Goal: Transaction & Acquisition: Purchase product/service

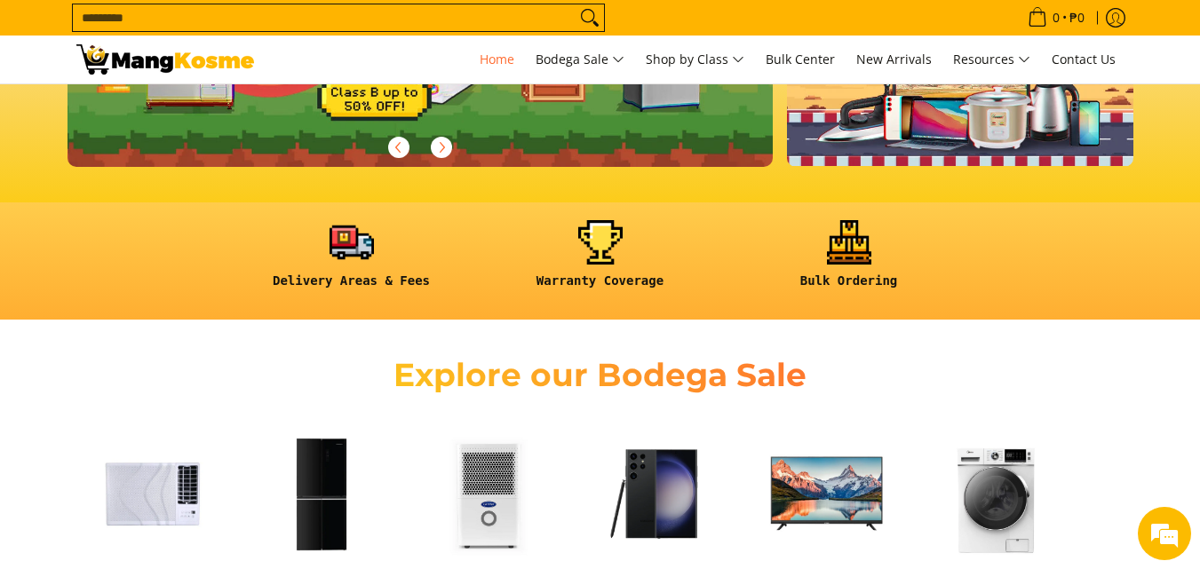
scroll to position [622, 0]
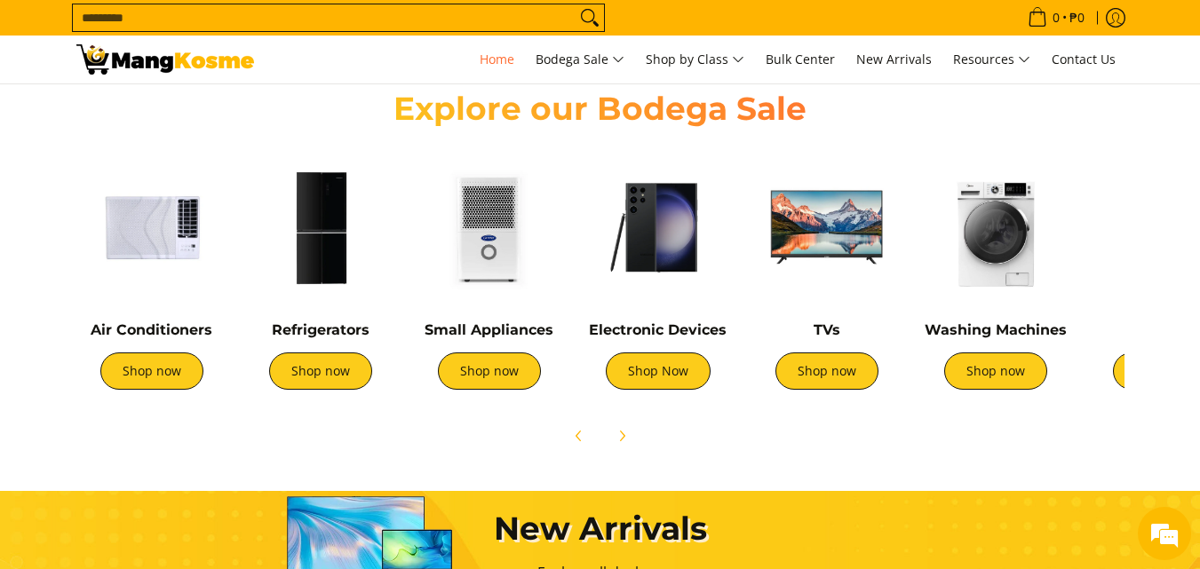
click at [175, 258] on img at bounding box center [151, 227] width 151 height 151
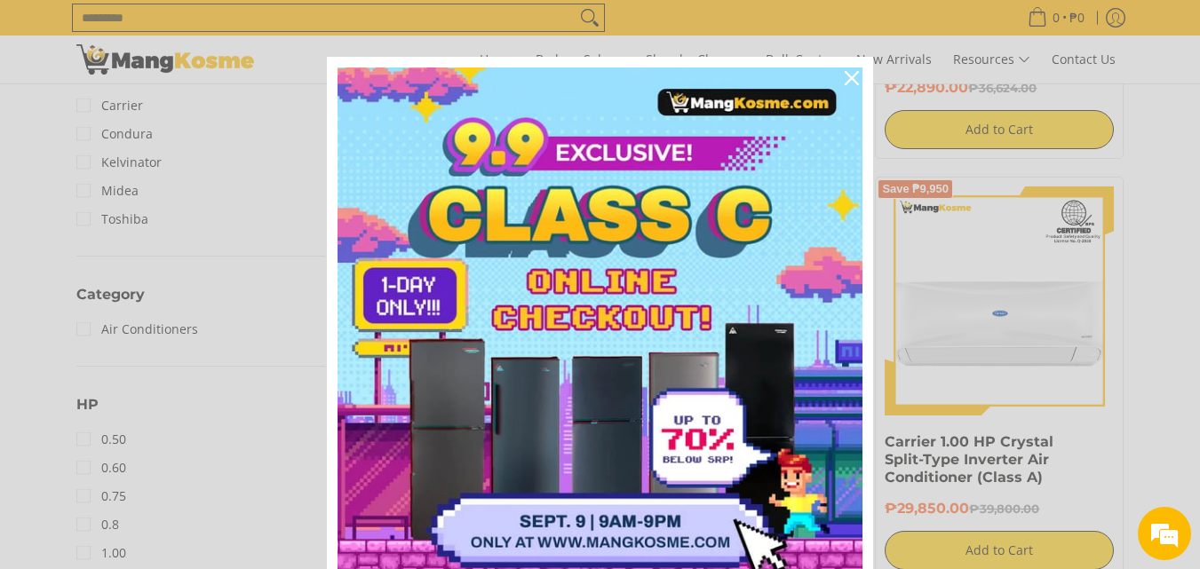
scroll to position [622, 0]
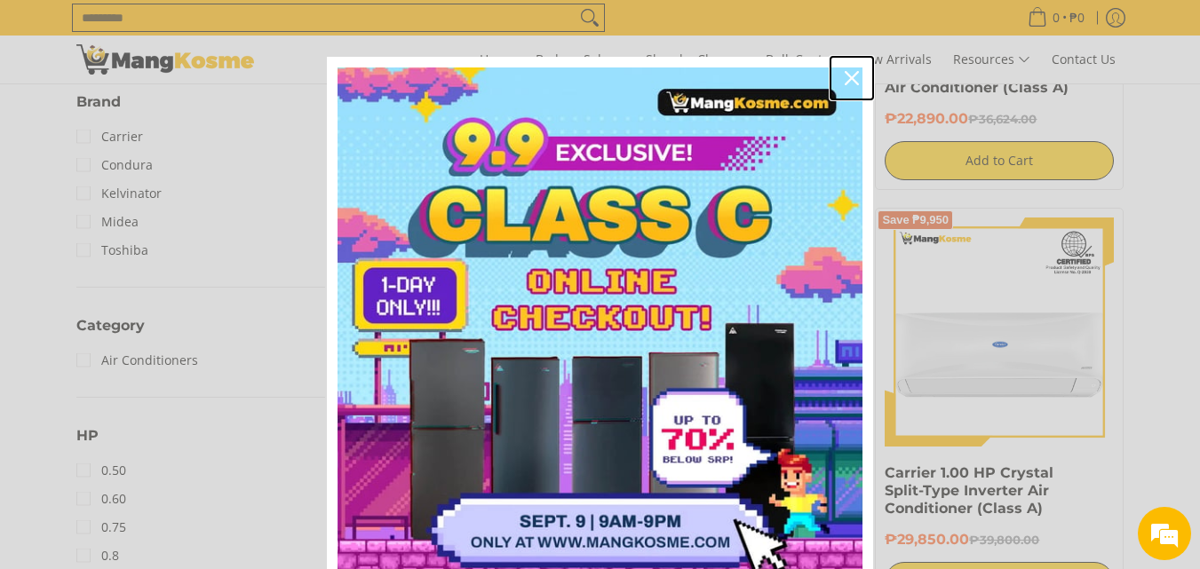
click at [848, 83] on icon "close icon" at bounding box center [852, 78] width 14 height 14
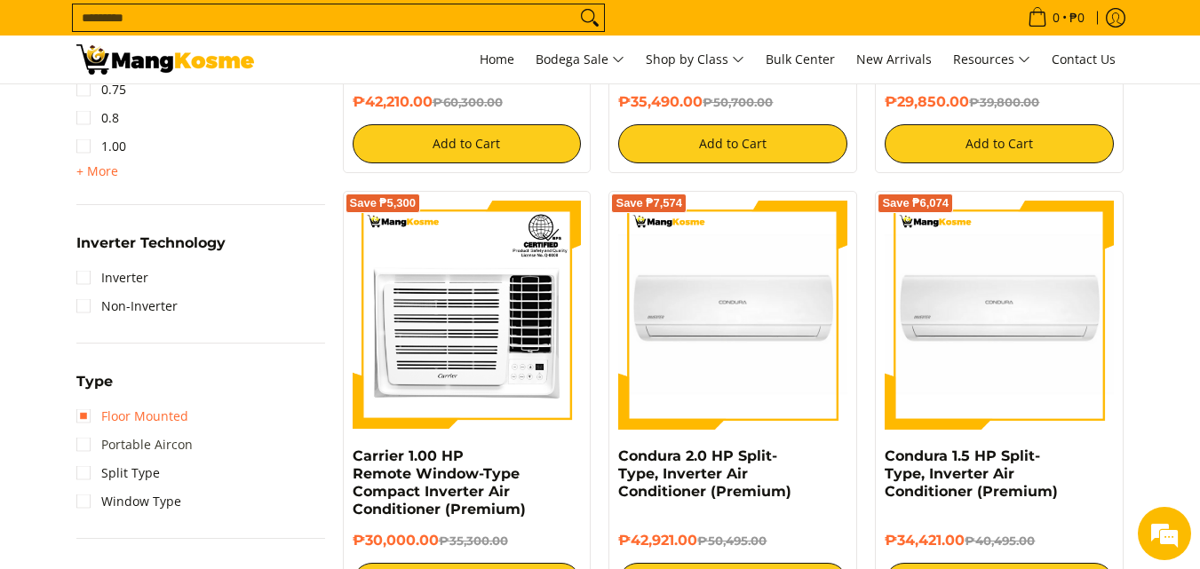
scroll to position [1066, 0]
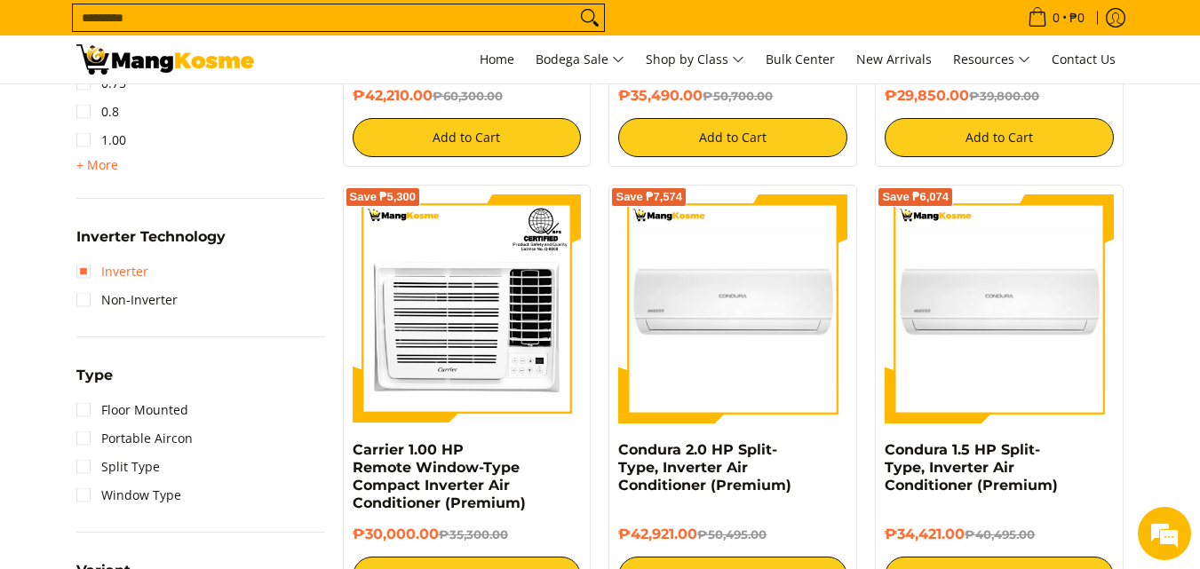
click at [83, 266] on link "Inverter" at bounding box center [112, 272] width 72 height 28
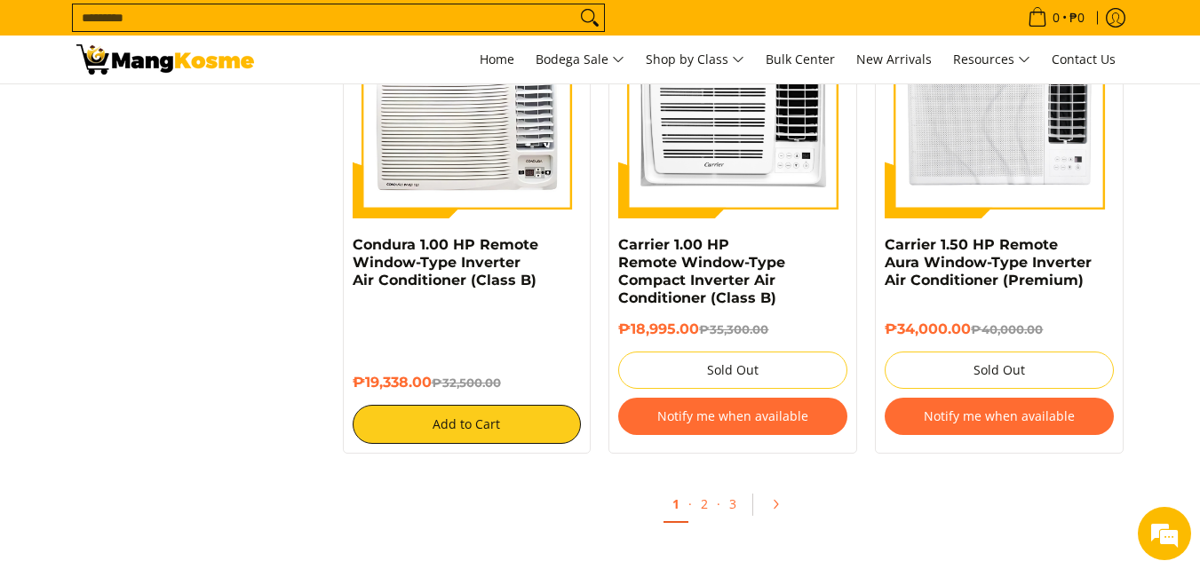
scroll to position [3731, 0]
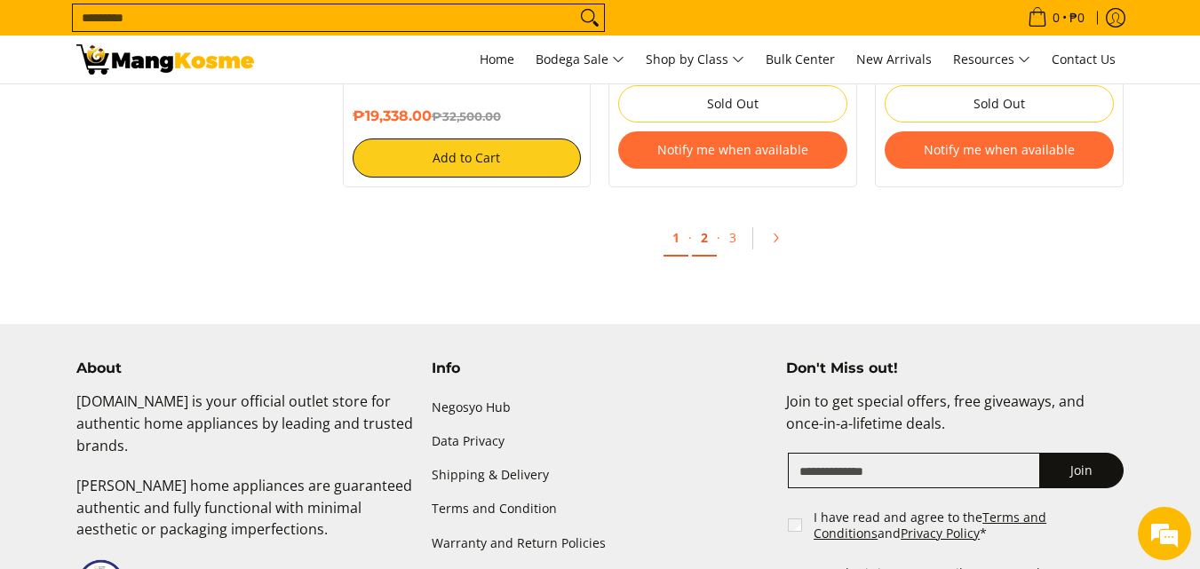
click at [705, 237] on link "2" at bounding box center [704, 238] width 25 height 36
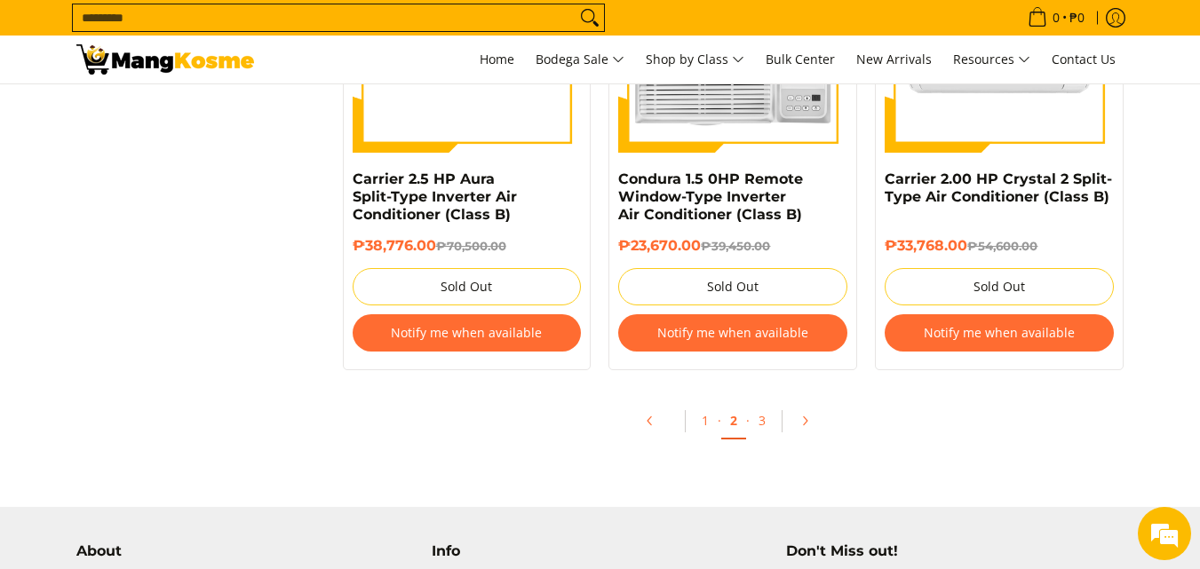
scroll to position [3819, 0]
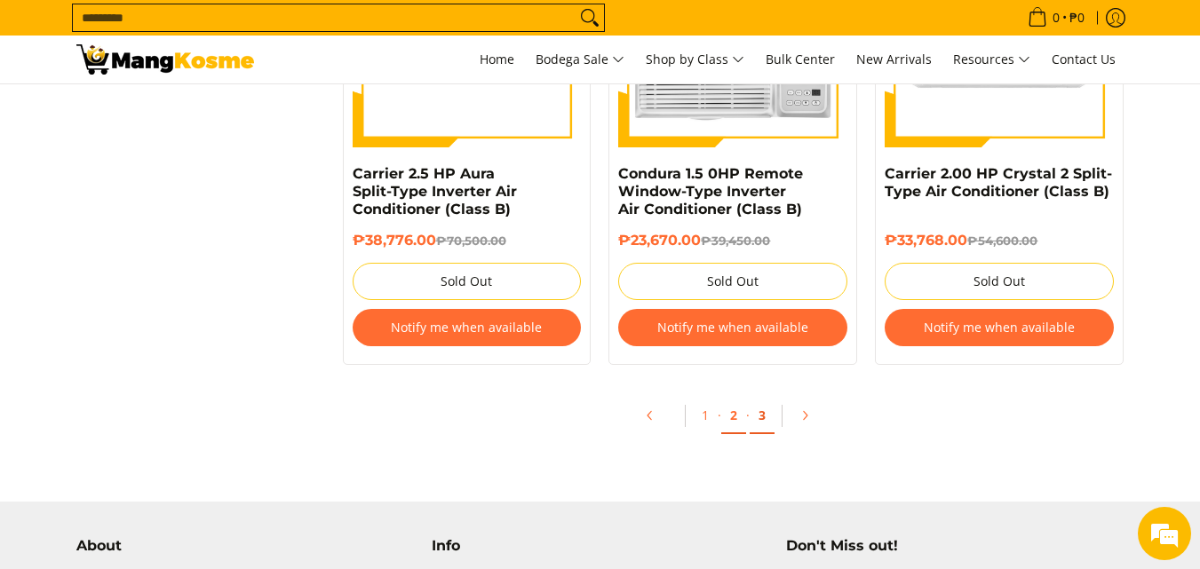
click at [763, 408] on link "3" at bounding box center [762, 416] width 25 height 36
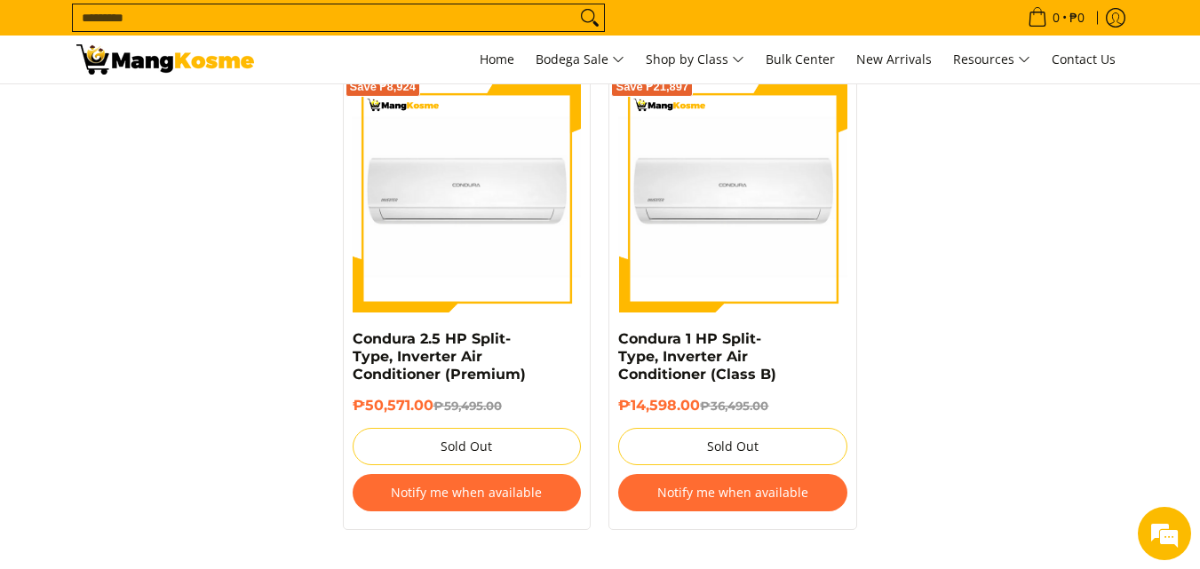
scroll to position [2931, 0]
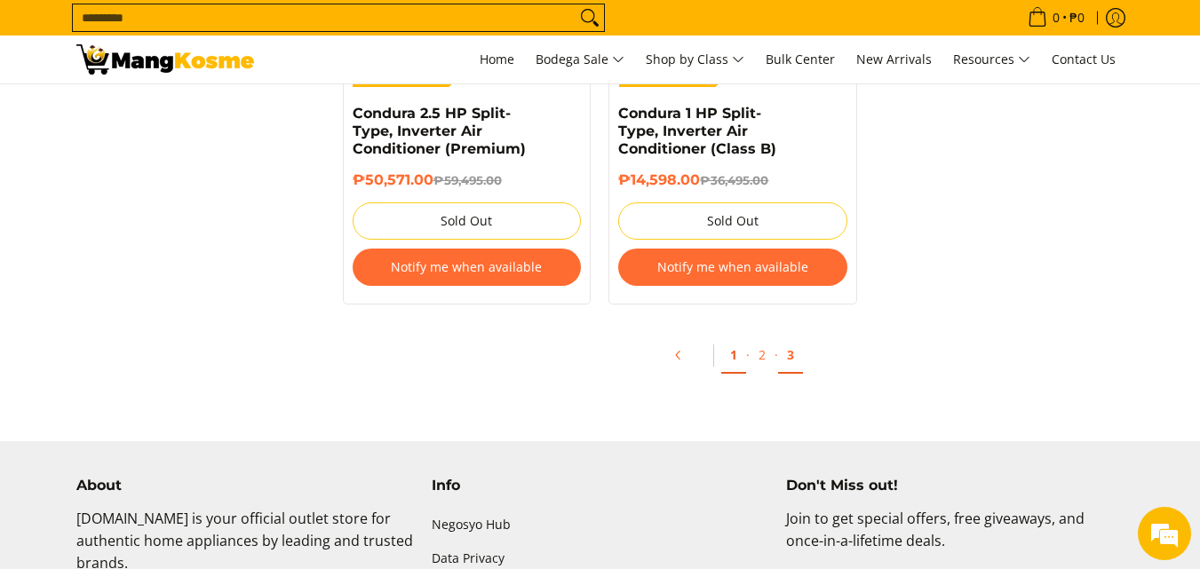
click at [735, 353] on link "1" at bounding box center [733, 356] width 25 height 36
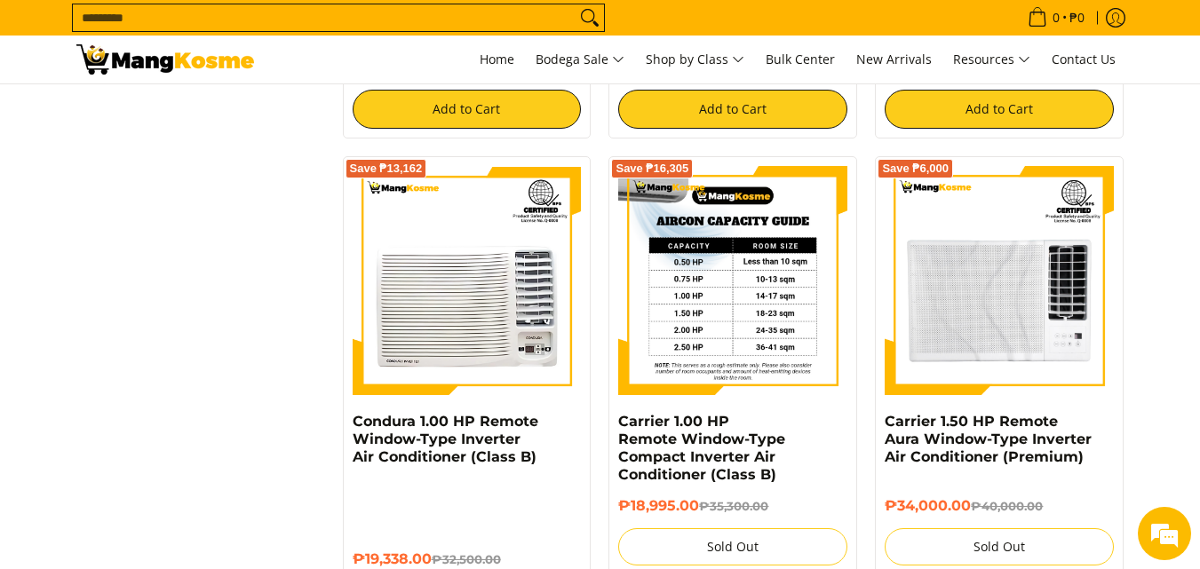
scroll to position [3286, 0]
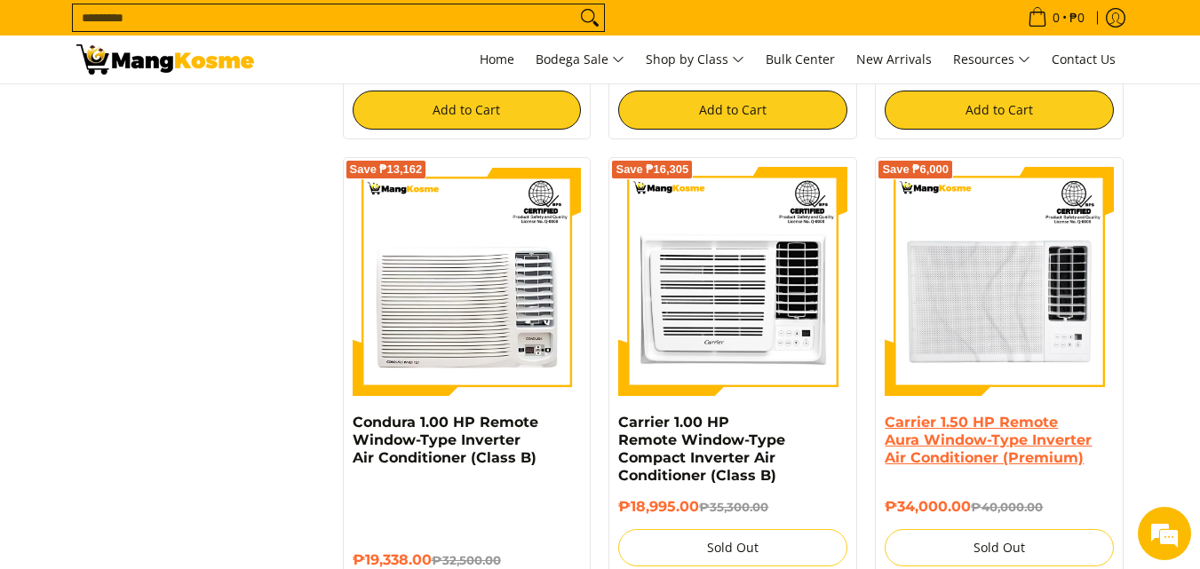
click at [981, 452] on link "Carrier 1.50 HP Remote Aura Window-Type Inverter Air Conditioner (Premium)" at bounding box center [988, 440] width 207 height 52
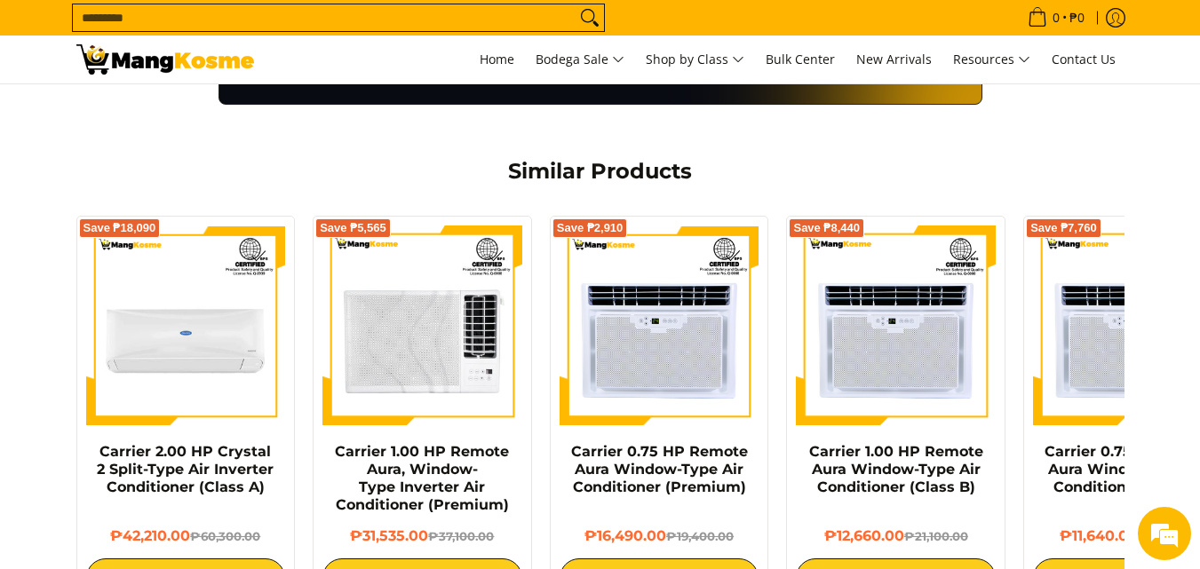
scroll to position [1332, 0]
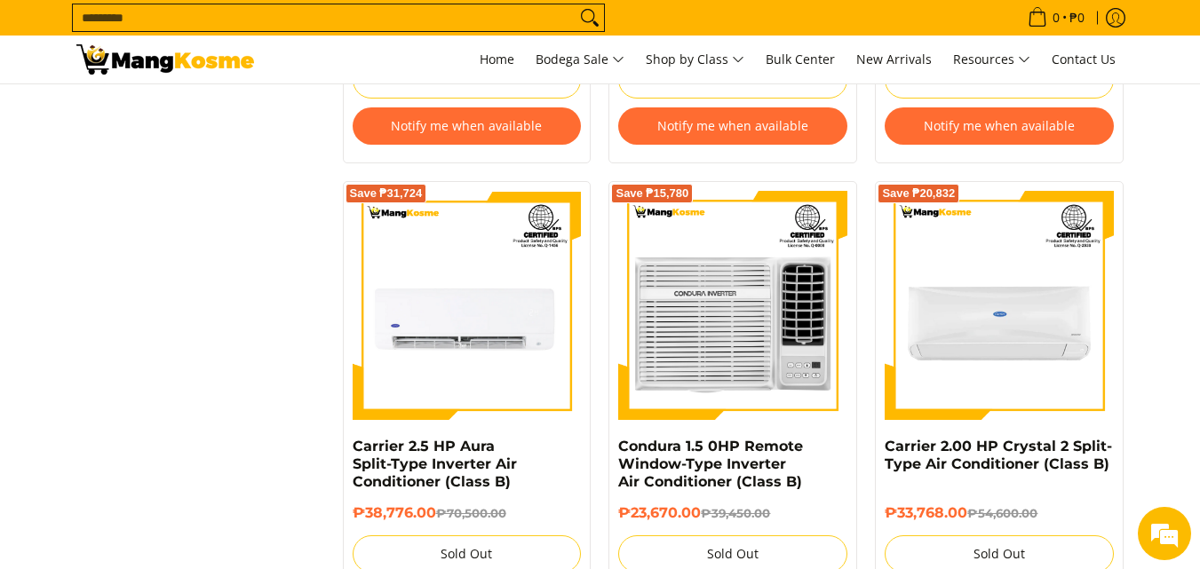
scroll to position [3692, 0]
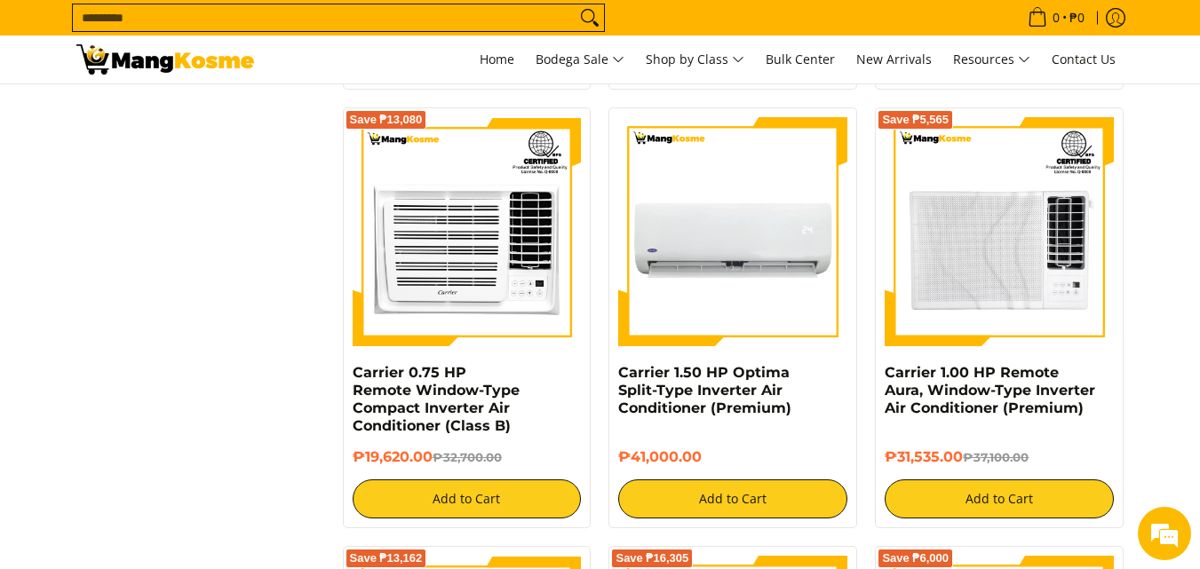
scroll to position [2276, 0]
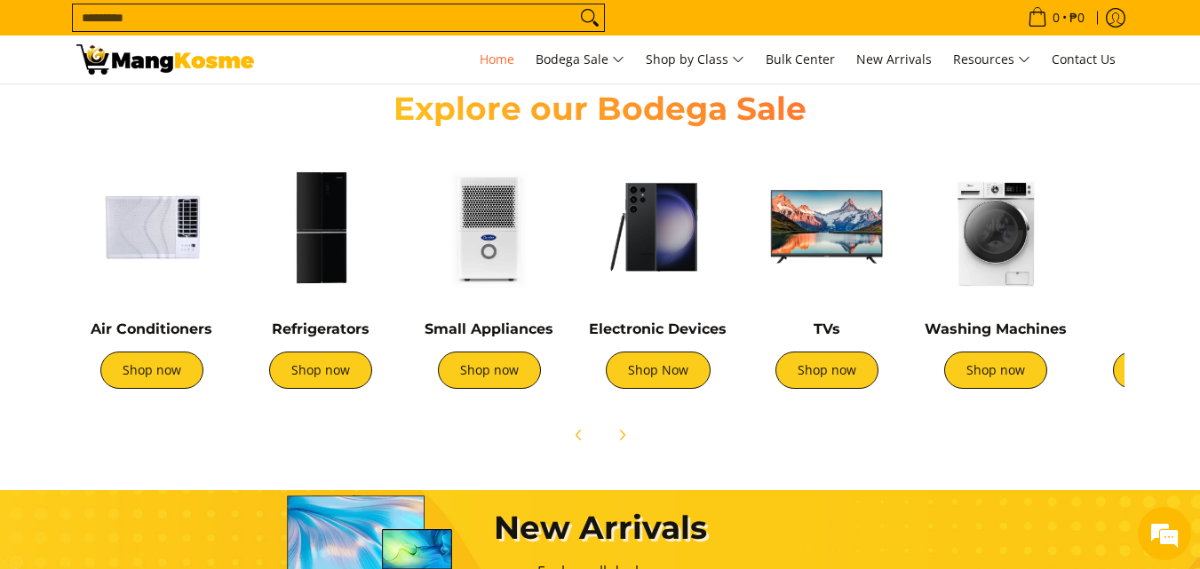
click at [1147, 253] on section "Explore our Bodega Sale Air Conditioners Shop now Refrigerators Shop now" at bounding box center [600, 262] width 1200 height 401
click at [1171, 251] on section "Explore our Bodega Sale Air Conditioners Shop now Refrigerators Shop now" at bounding box center [600, 262] width 1200 height 401
click at [0, 194] on section "Explore our Bodega Sale Air Conditioners Shop now Refrigerators Shop now" at bounding box center [600, 262] width 1200 height 401
click at [629, 426] on button "Next" at bounding box center [621, 435] width 39 height 39
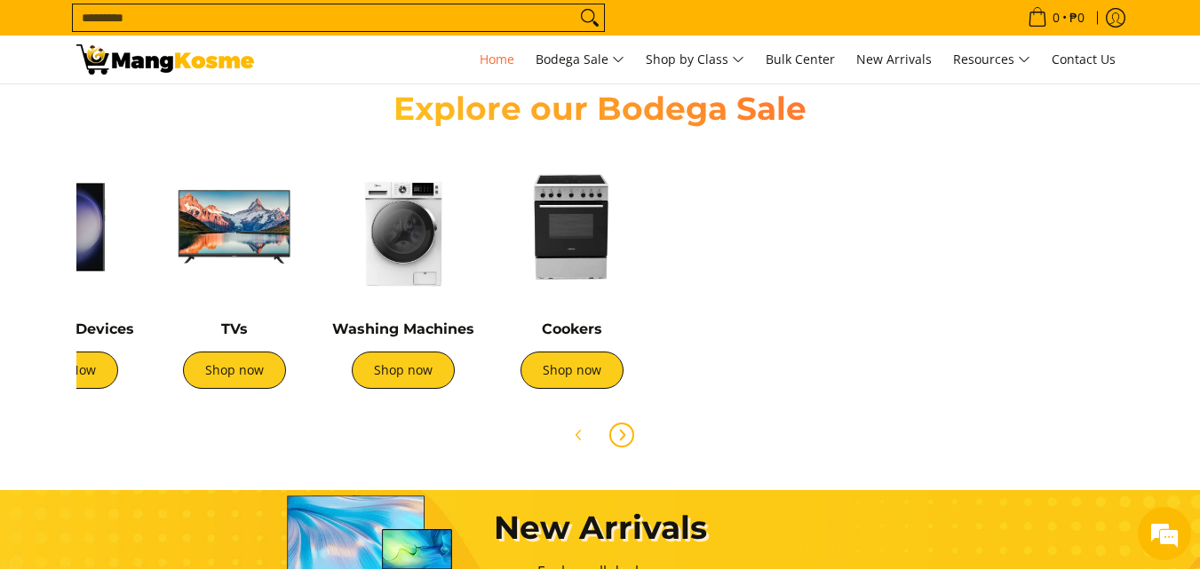
scroll to position [0, 592]
click at [584, 449] on button "Previous" at bounding box center [579, 435] width 39 height 39
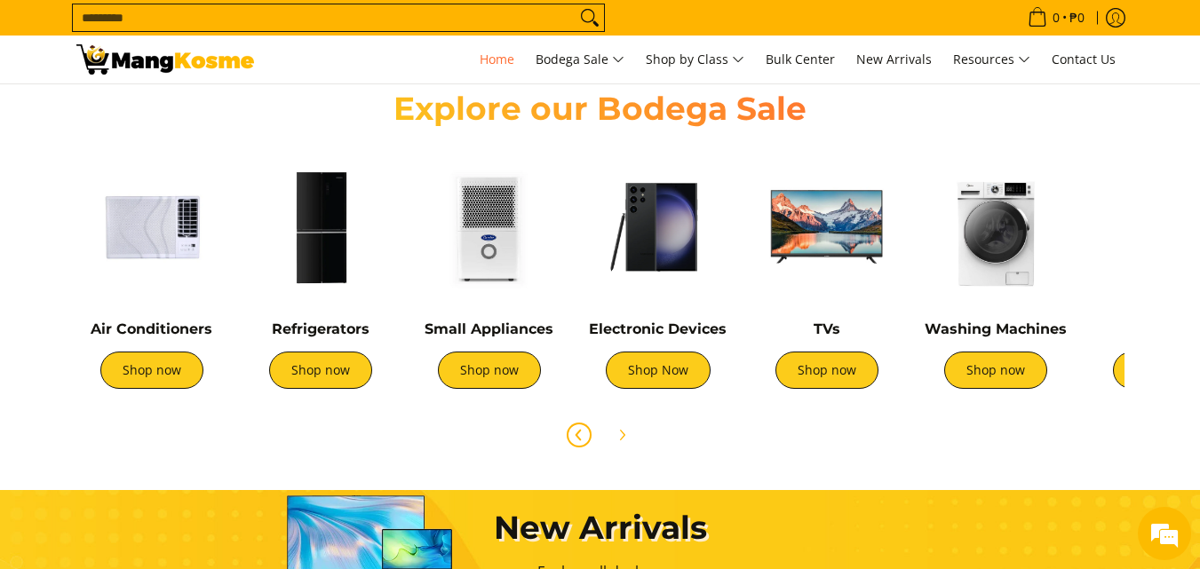
scroll to position [0, 0]
click at [623, 441] on icon "Next" at bounding box center [622, 435] width 14 height 14
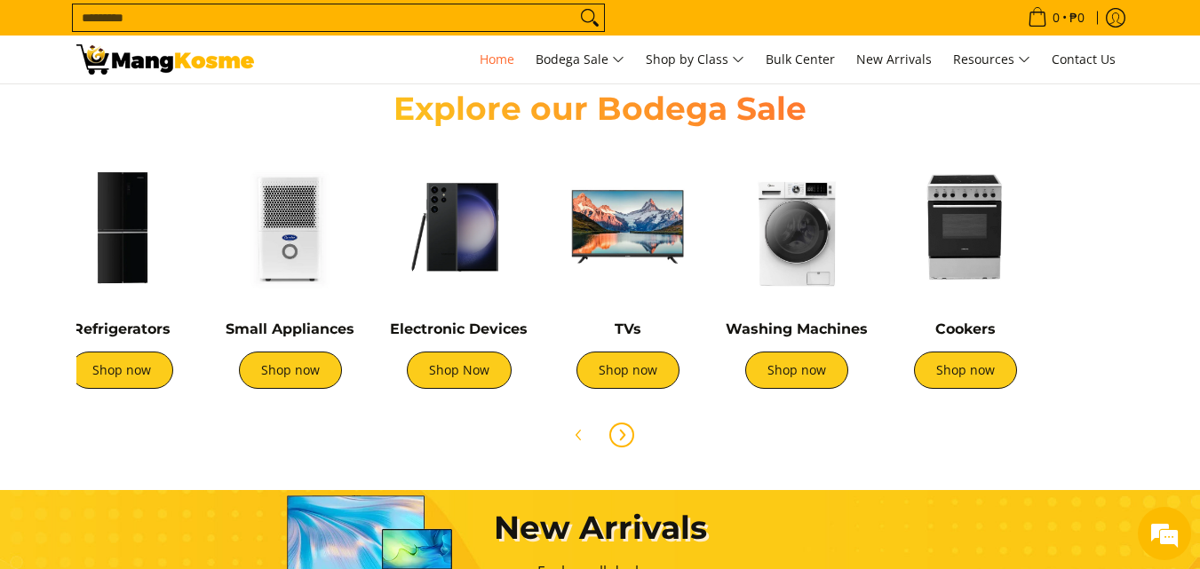
scroll to position [0, 592]
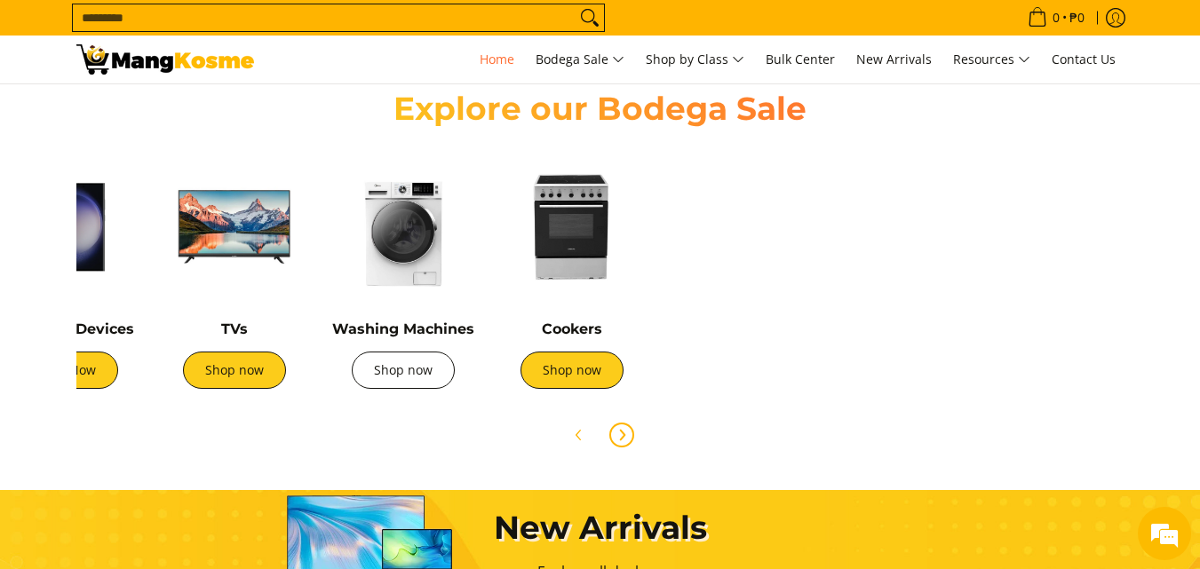
click at [399, 358] on link "Shop now" at bounding box center [403, 370] width 103 height 37
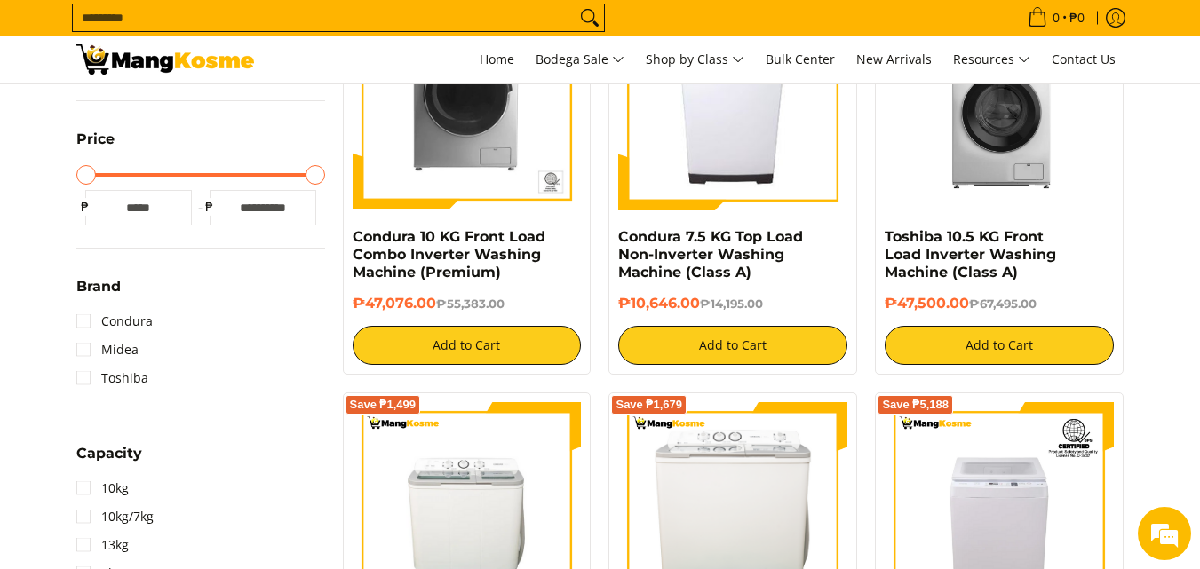
scroll to position [444, 0]
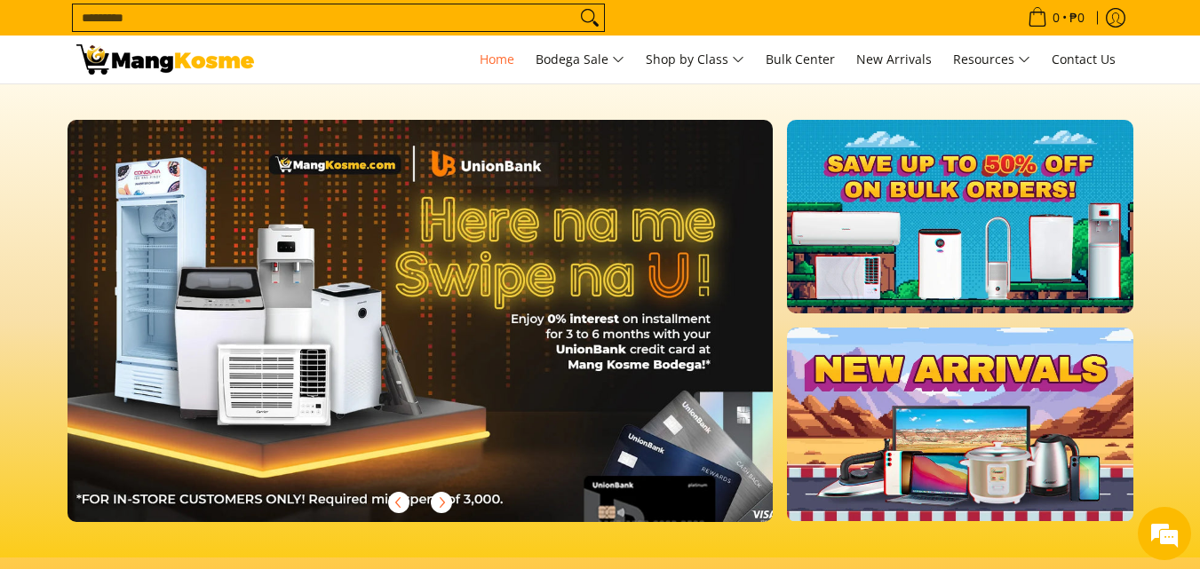
scroll to position [0, 706]
click at [132, 329] on img at bounding box center [420, 320] width 720 height 410
click at [746, 353] on img at bounding box center [420, 320] width 720 height 410
click at [399, 494] on span "Previous" at bounding box center [398, 502] width 21 height 21
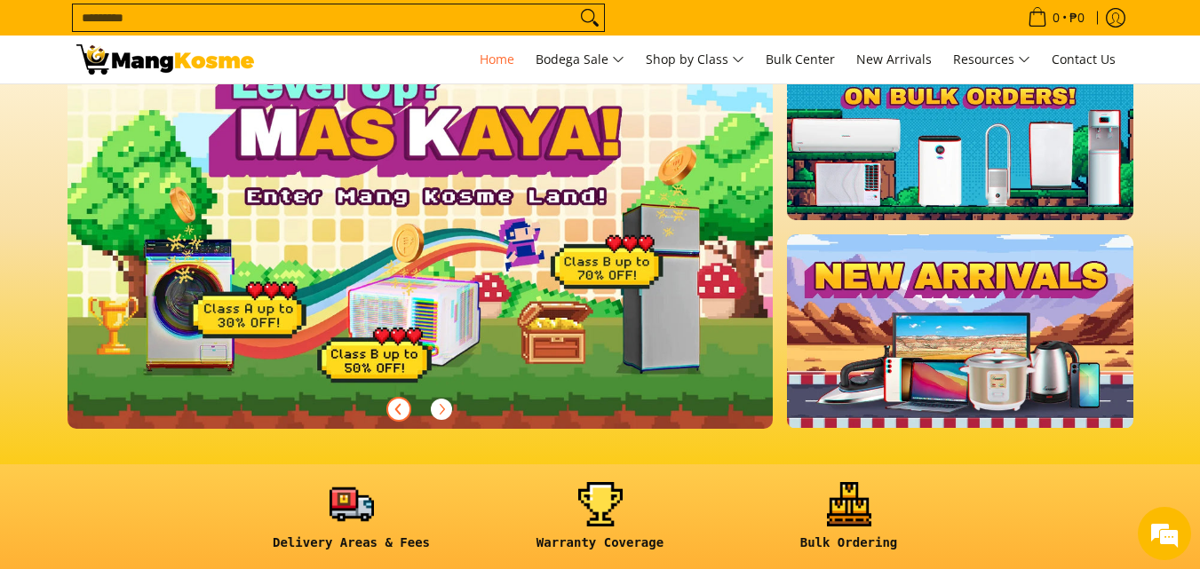
scroll to position [89, 0]
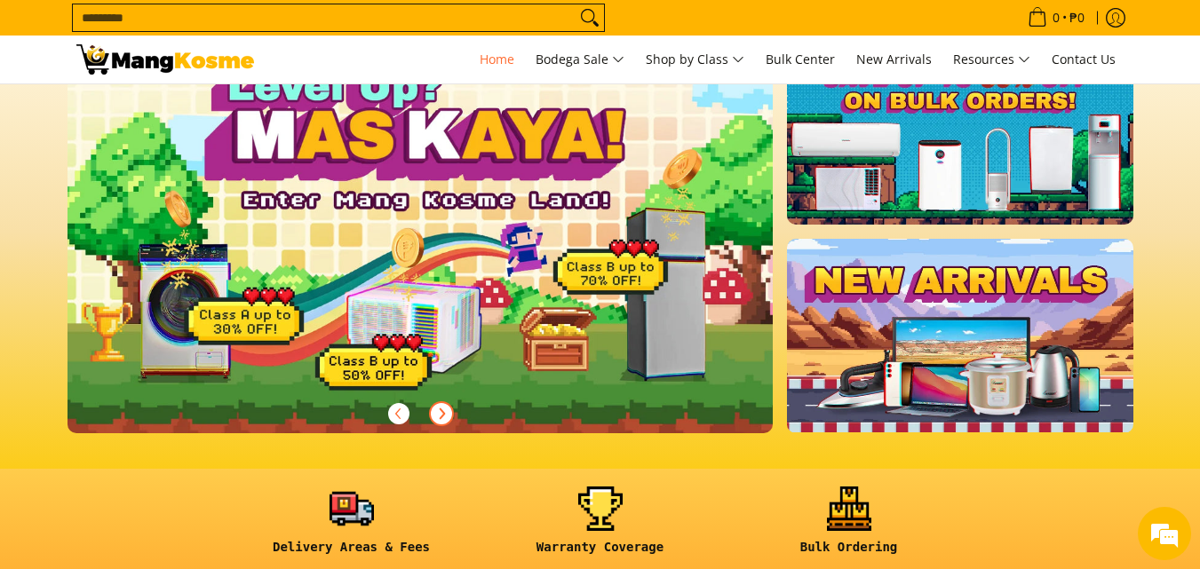
click at [444, 411] on icon "Next" at bounding box center [441, 414] width 14 height 14
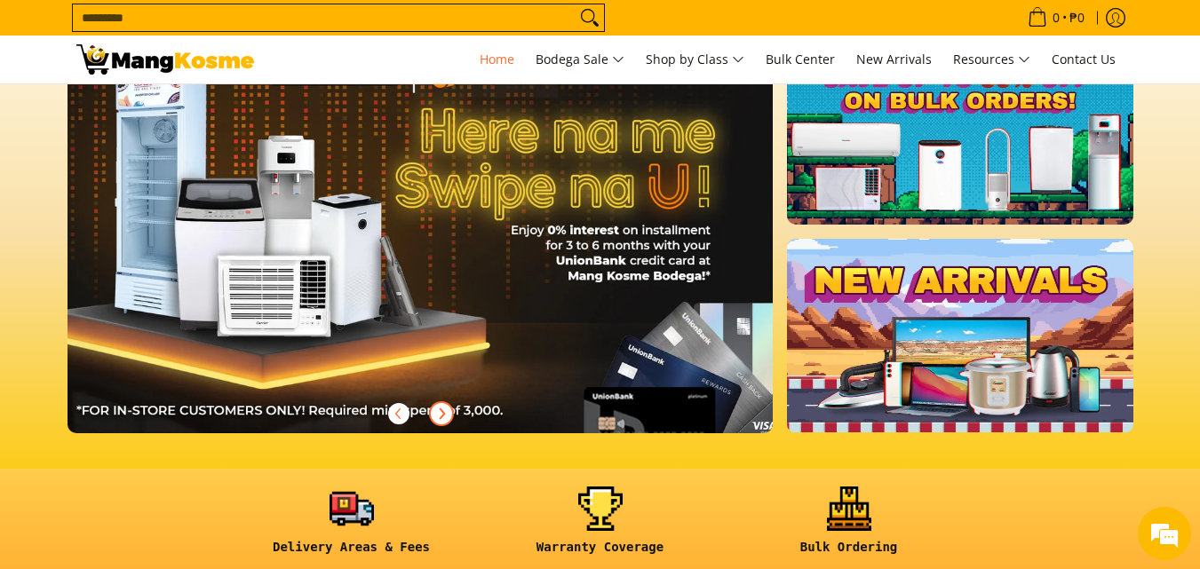
click at [443, 411] on icon "Next" at bounding box center [442, 414] width 4 height 10
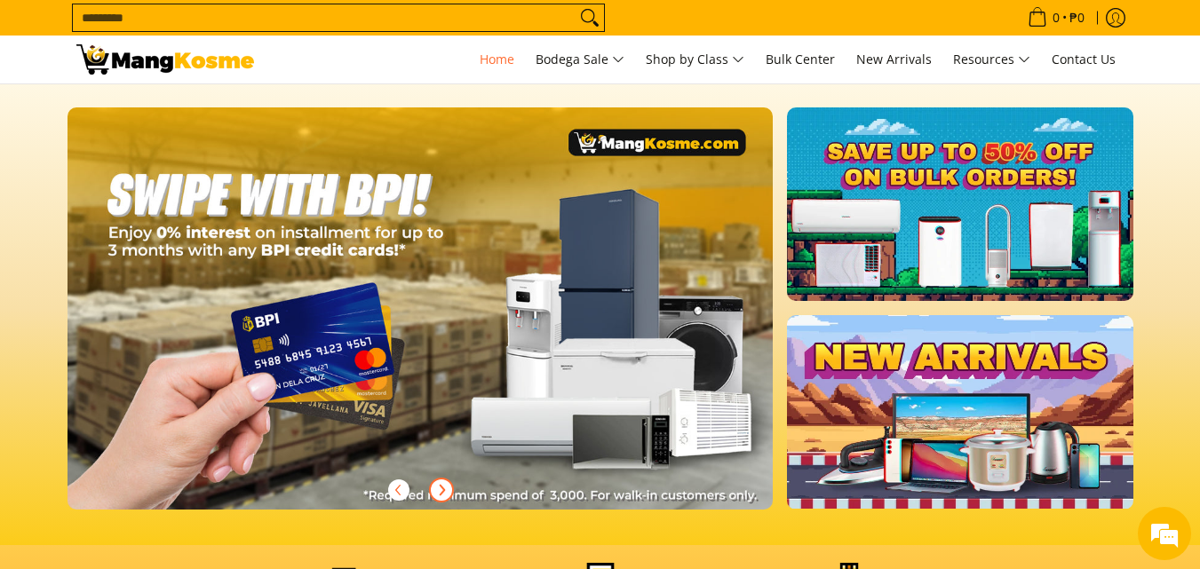
scroll to position [0, 0]
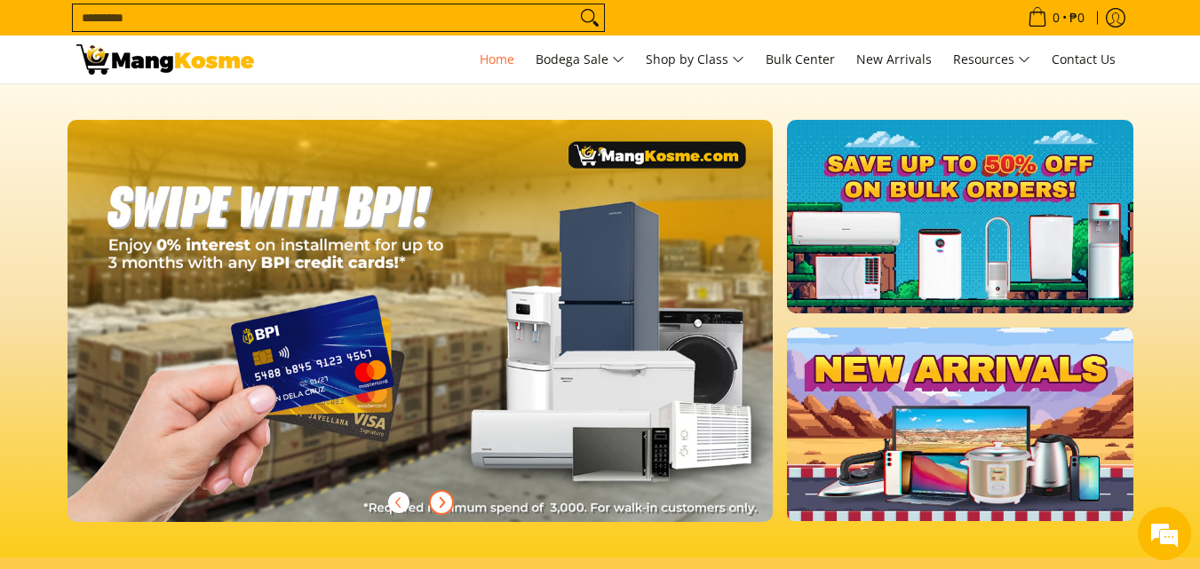
click at [446, 506] on icon "Next" at bounding box center [441, 503] width 14 height 14
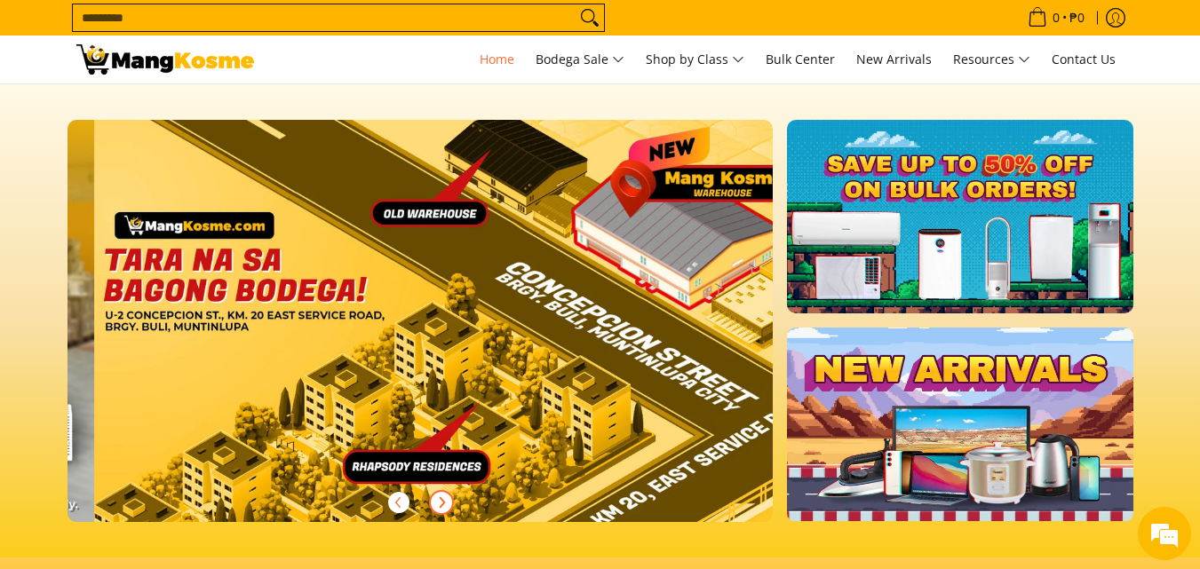
scroll to position [0, 2118]
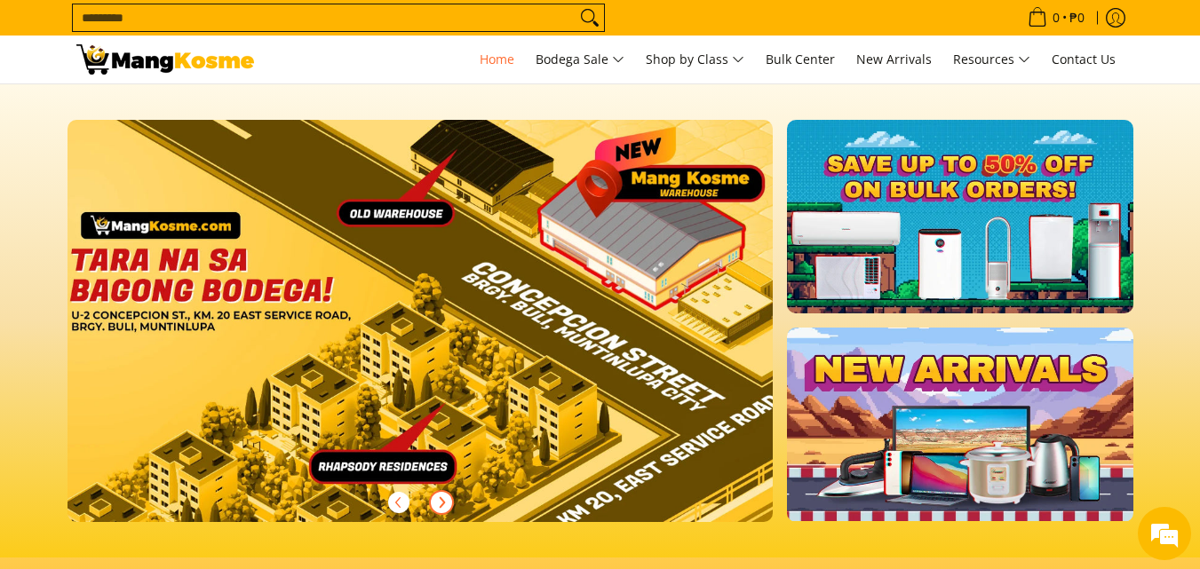
click at [433, 493] on button "Next" at bounding box center [441, 502] width 39 height 39
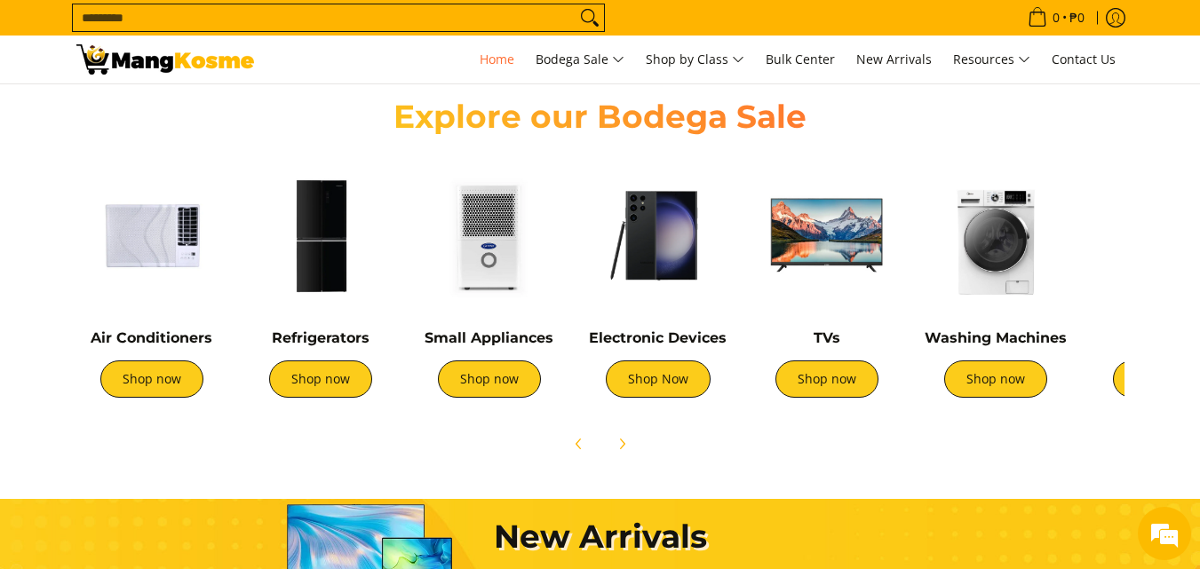
scroll to position [622, 0]
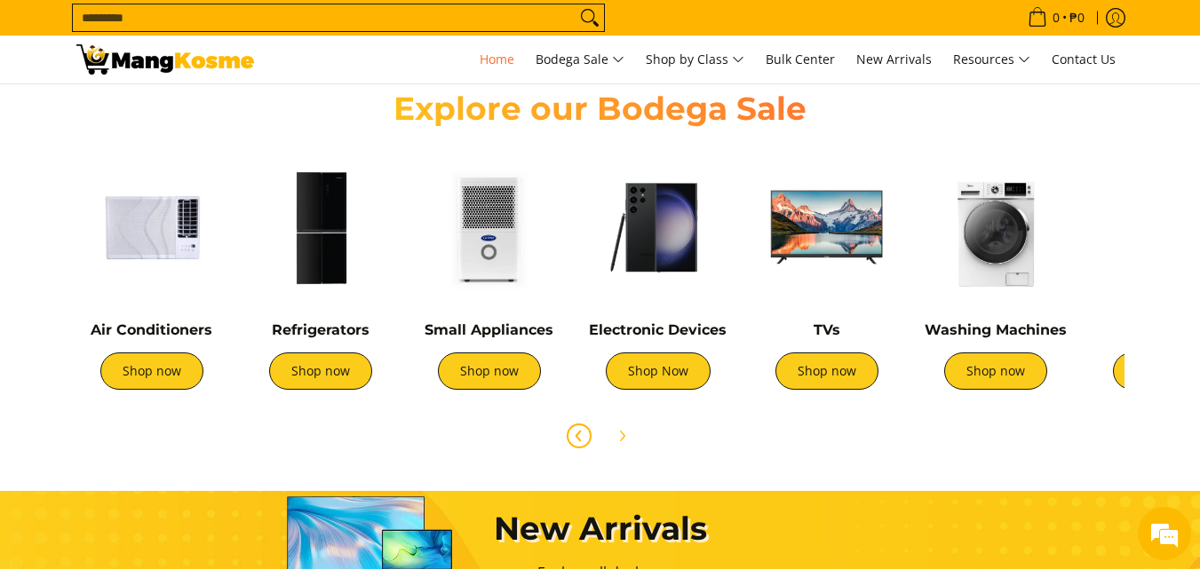
click at [584, 442] on icon "Previous" at bounding box center [579, 436] width 14 height 14
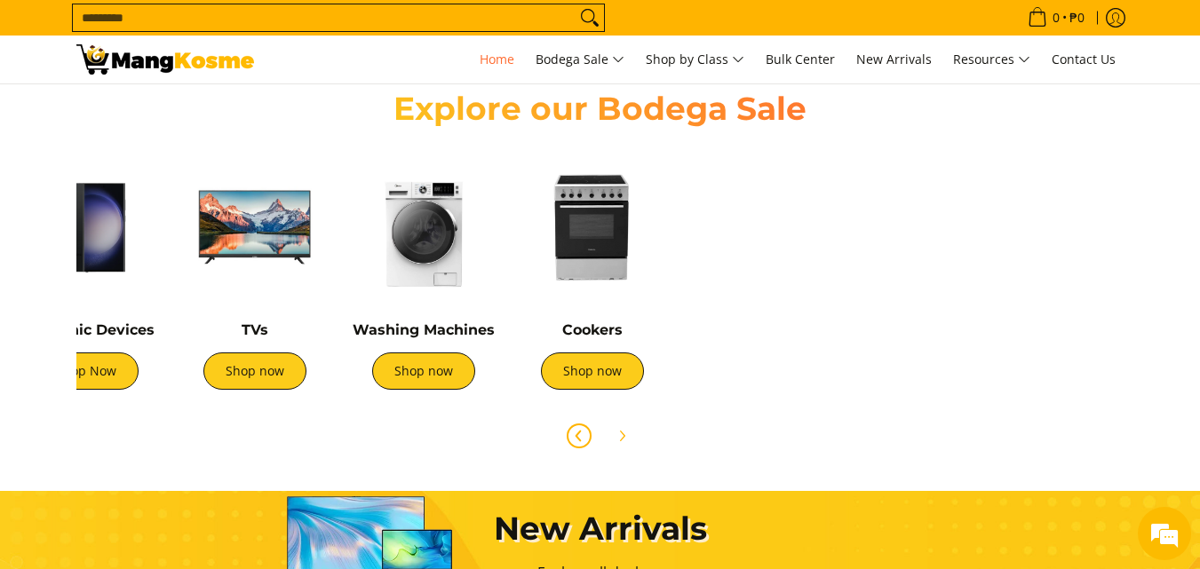
scroll to position [0, 592]
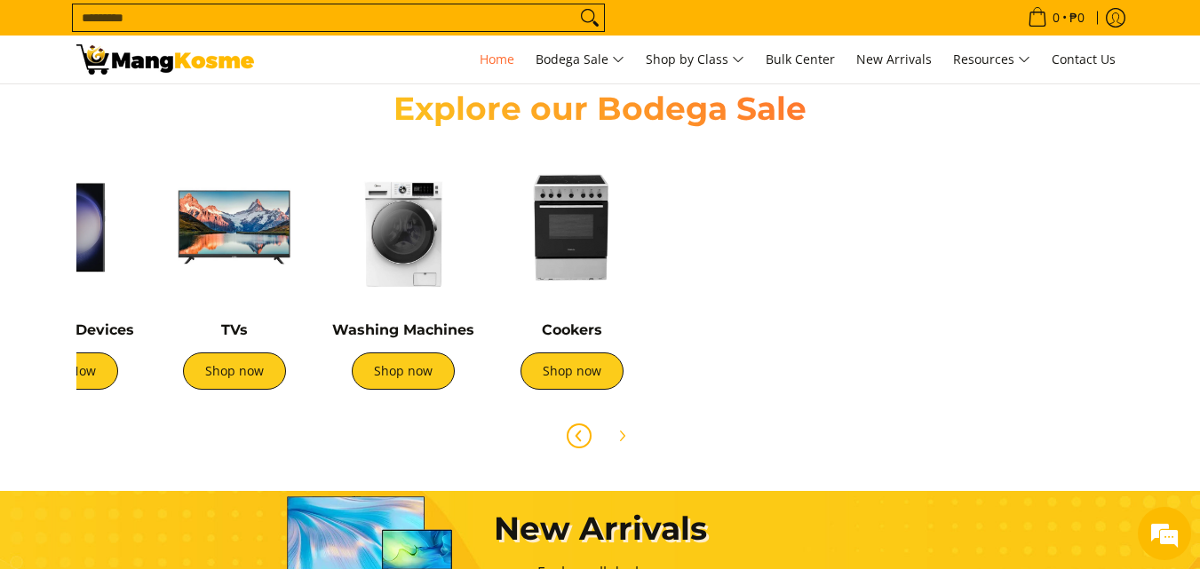
click at [572, 437] on icon "Previous" at bounding box center [579, 436] width 14 height 14
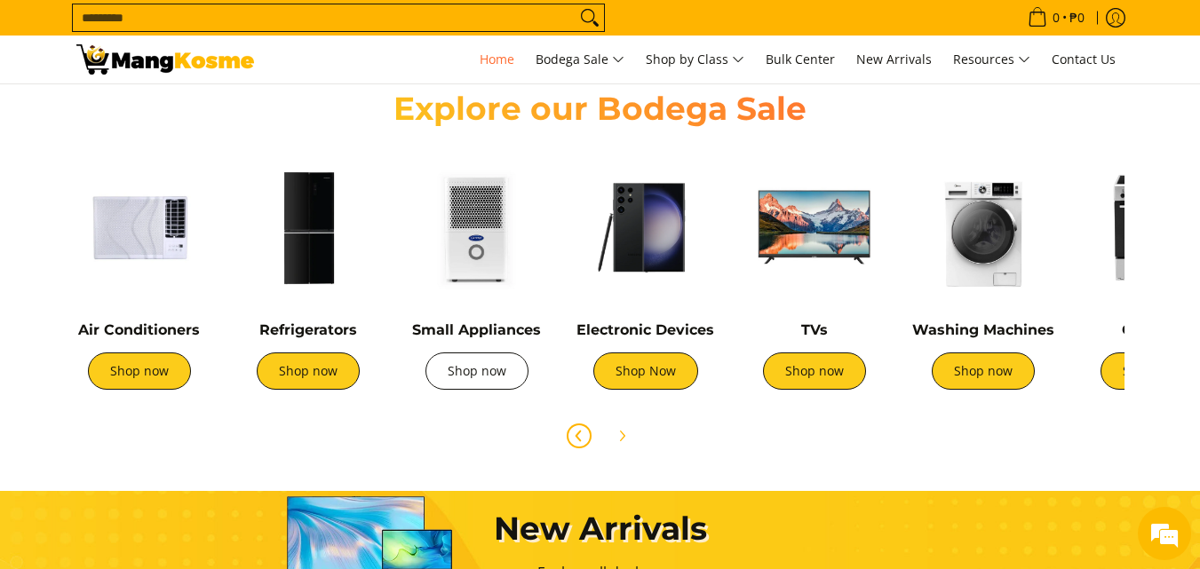
scroll to position [0, 0]
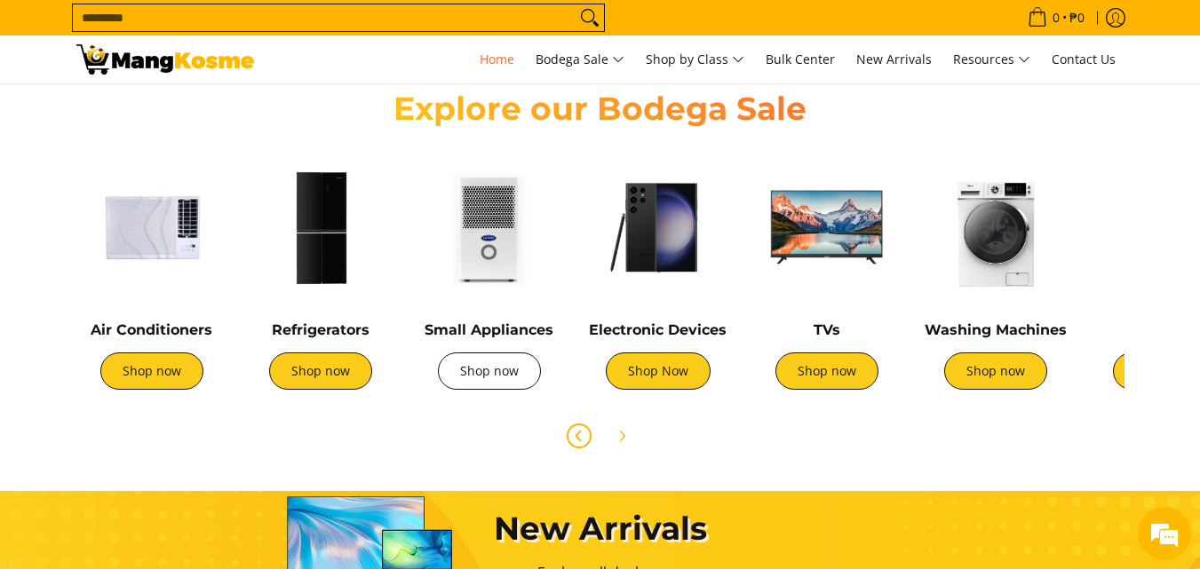
click at [505, 377] on link "Shop now" at bounding box center [489, 371] width 103 height 37
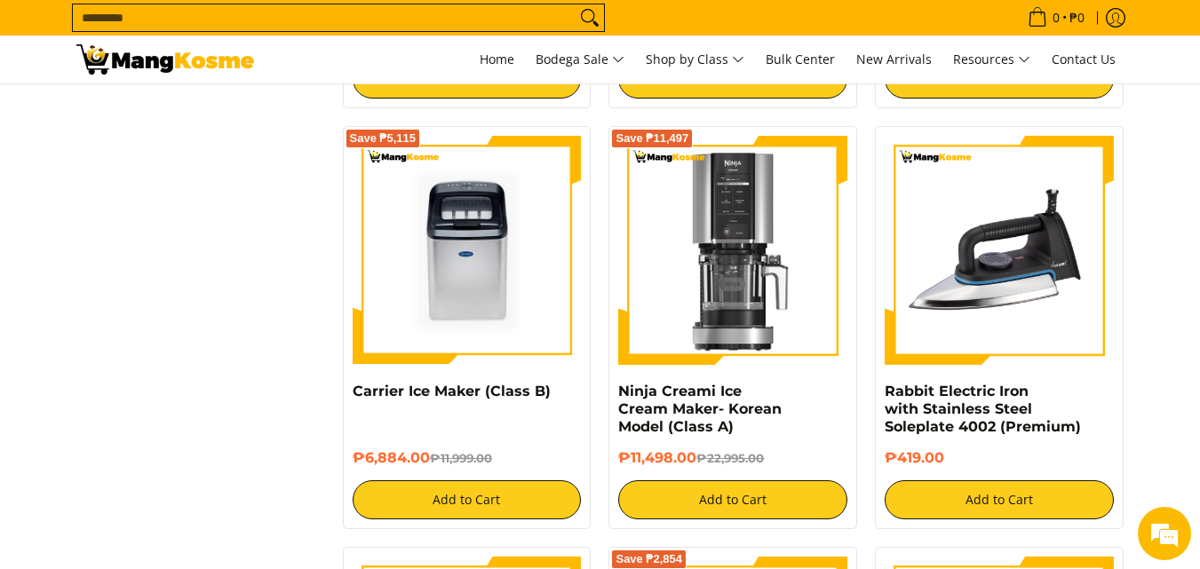
scroll to position [1599, 0]
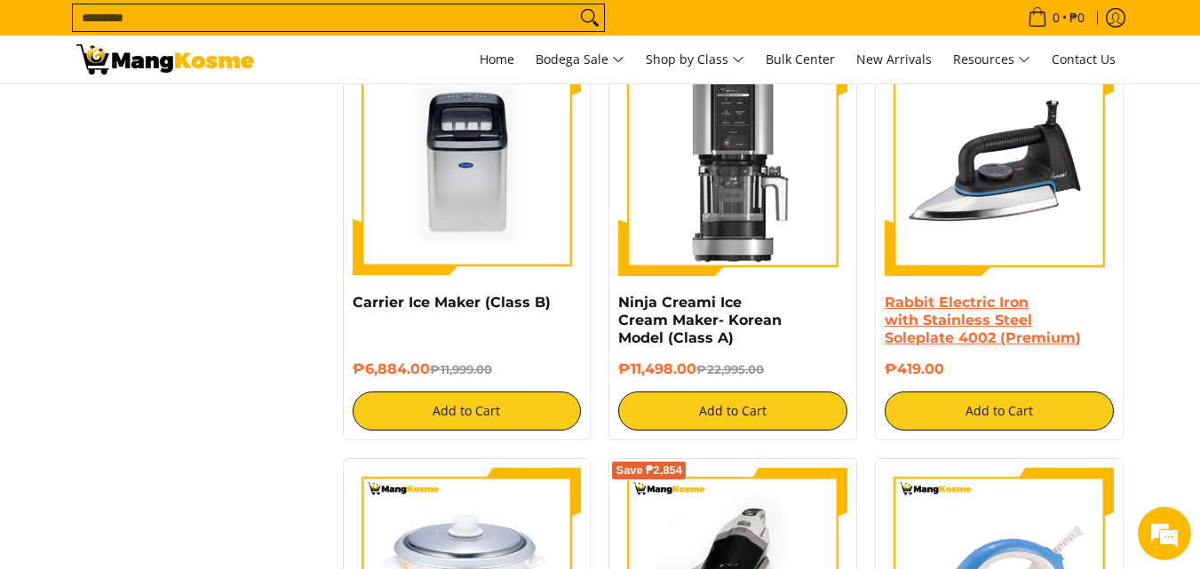
click at [937, 301] on link "Rabbit Electric Iron with Stainless Steel Soleplate 4002 (Premium)" at bounding box center [983, 320] width 196 height 52
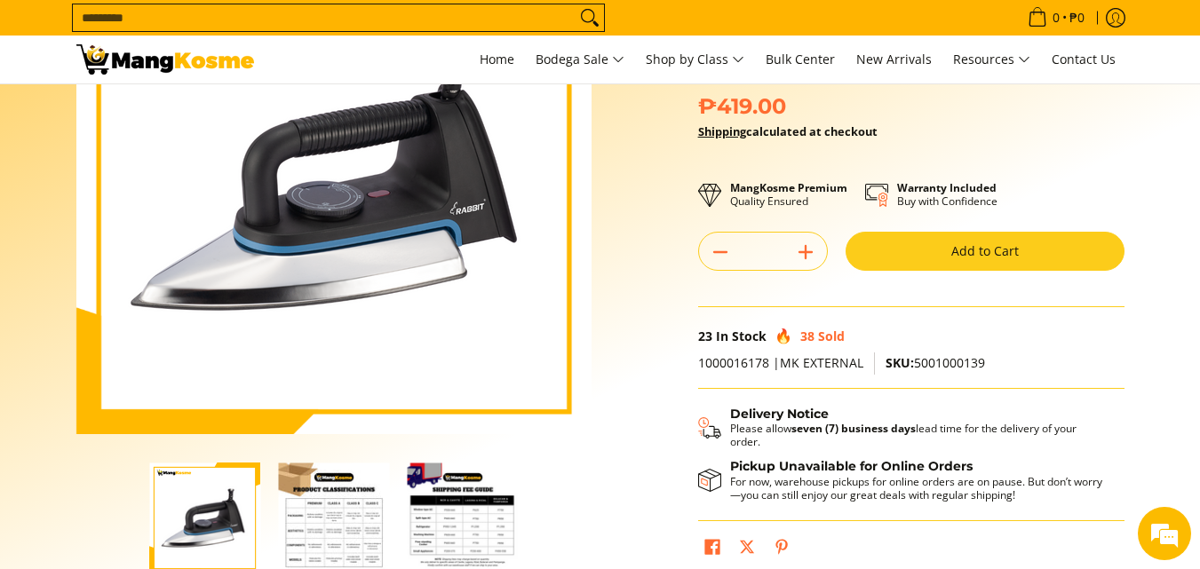
scroll to position [178, 0]
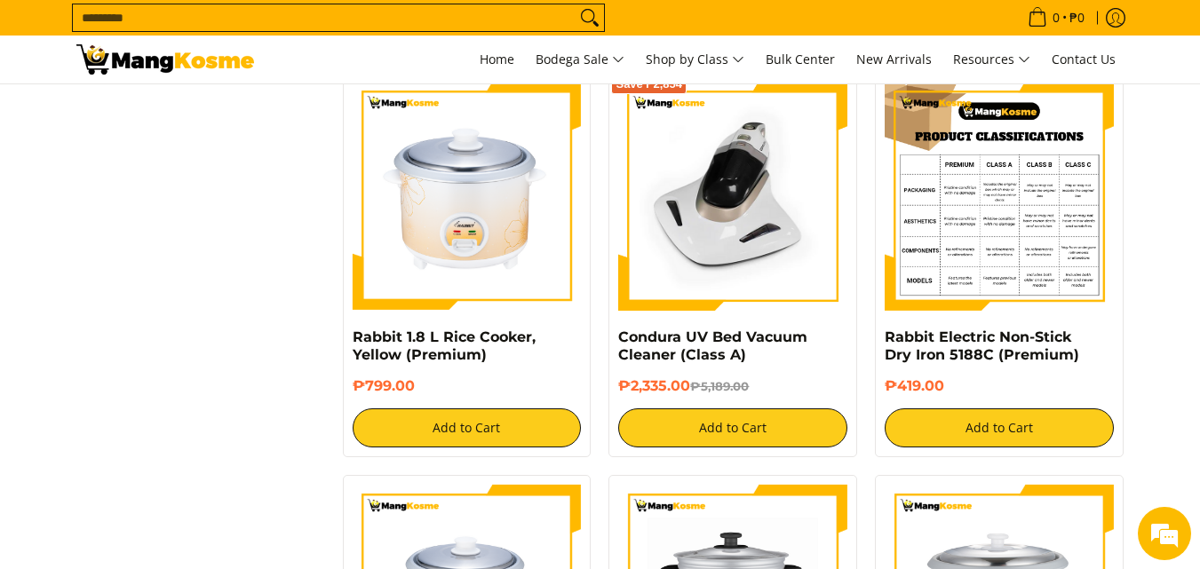
scroll to position [1954, 0]
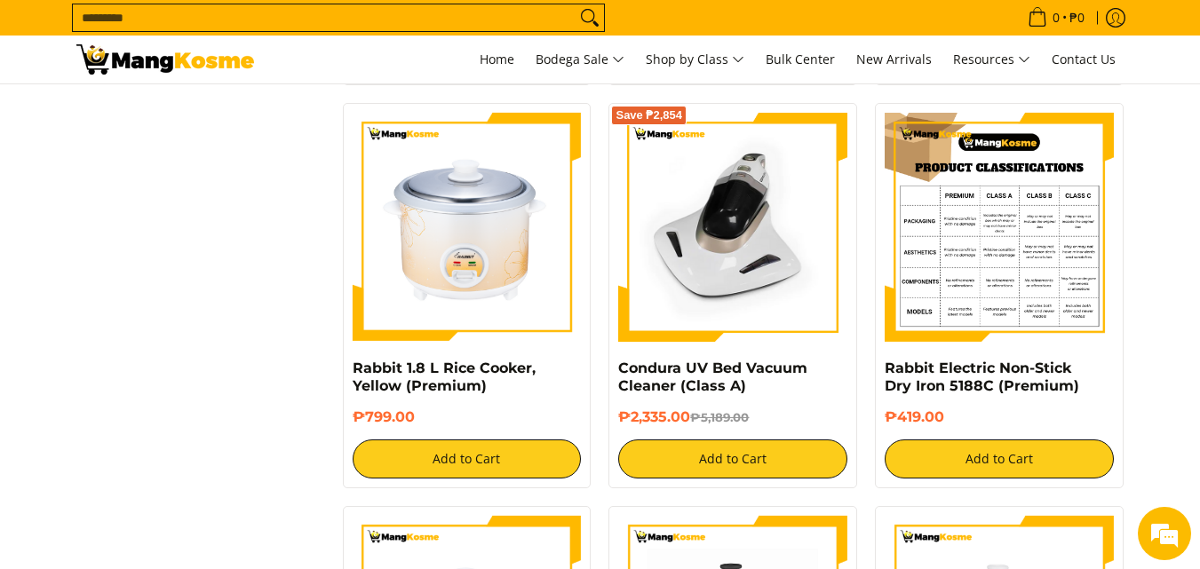
click at [1013, 284] on img at bounding box center [999, 227] width 229 height 229
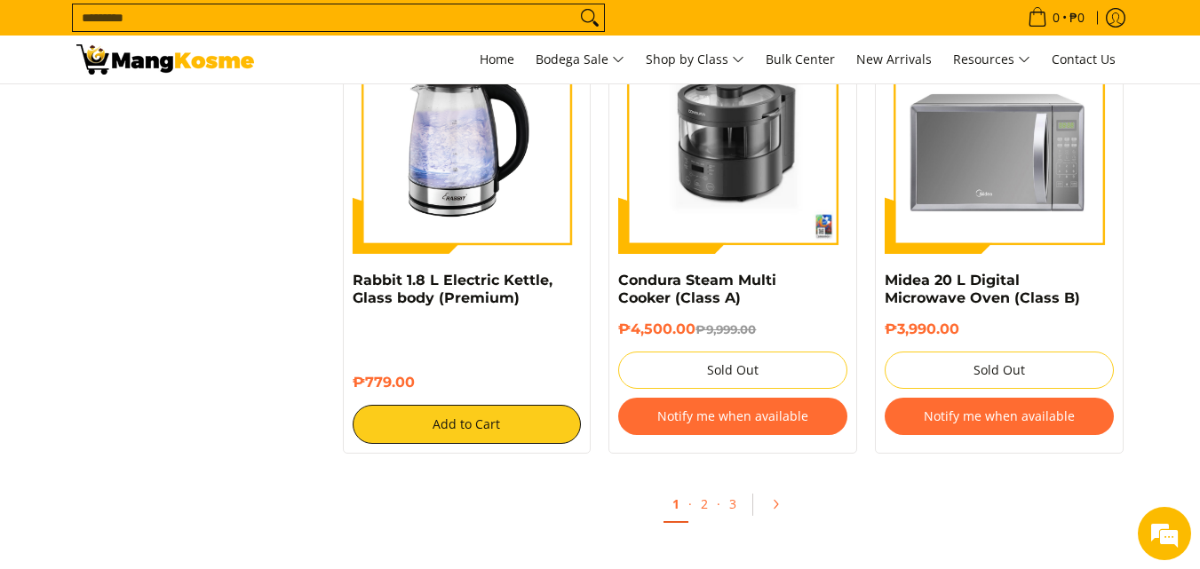
scroll to position [3464, 0]
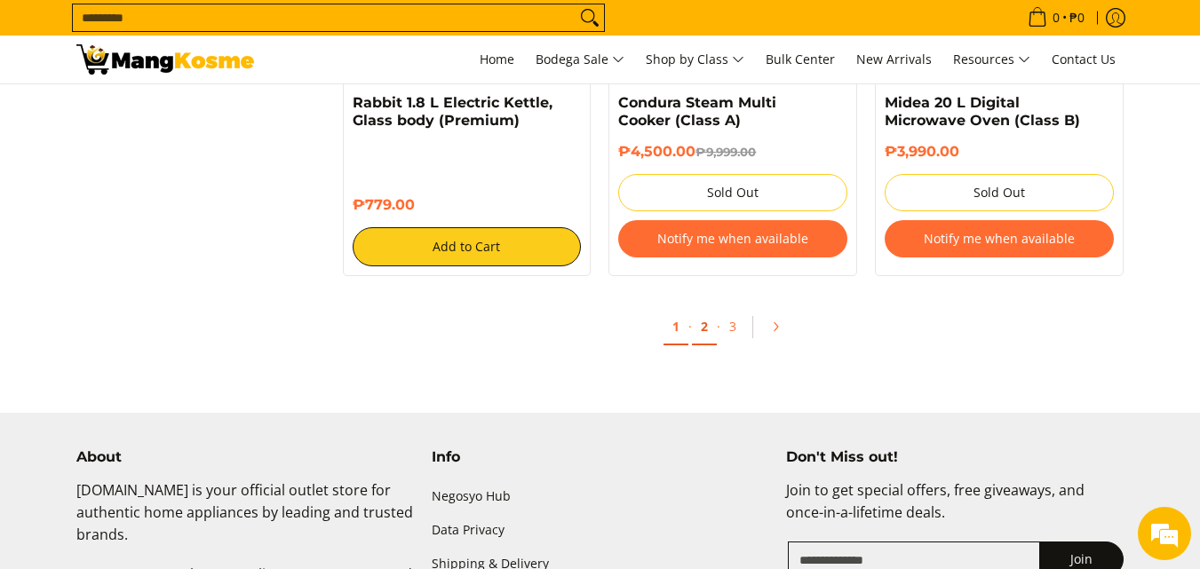
click at [696, 321] on link "2" at bounding box center [704, 327] width 25 height 36
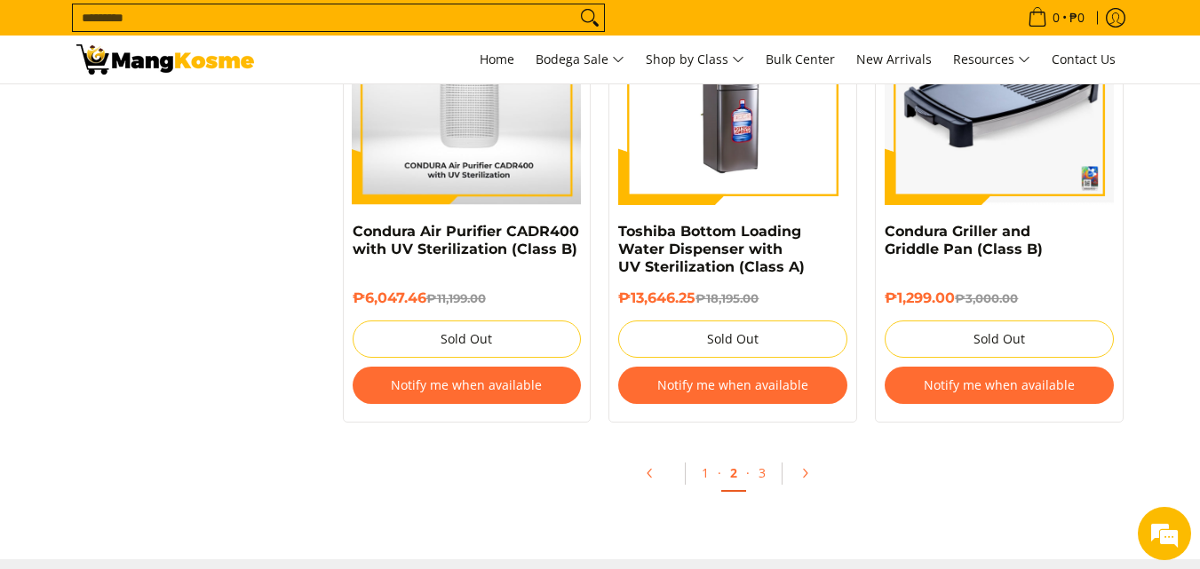
scroll to position [3731, 0]
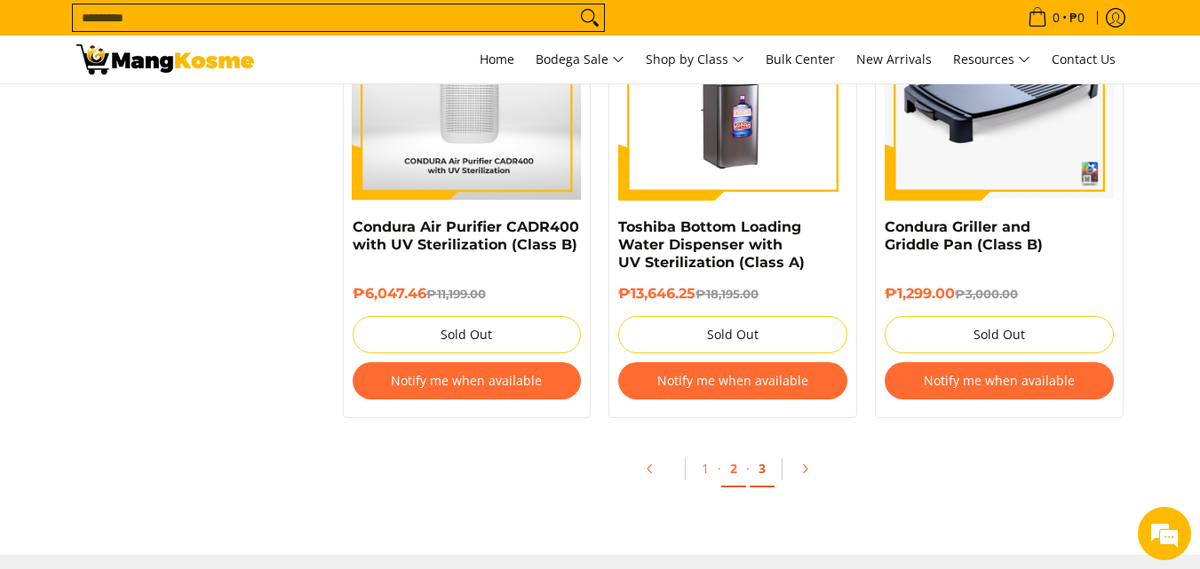
click at [751, 461] on link "3" at bounding box center [762, 469] width 25 height 36
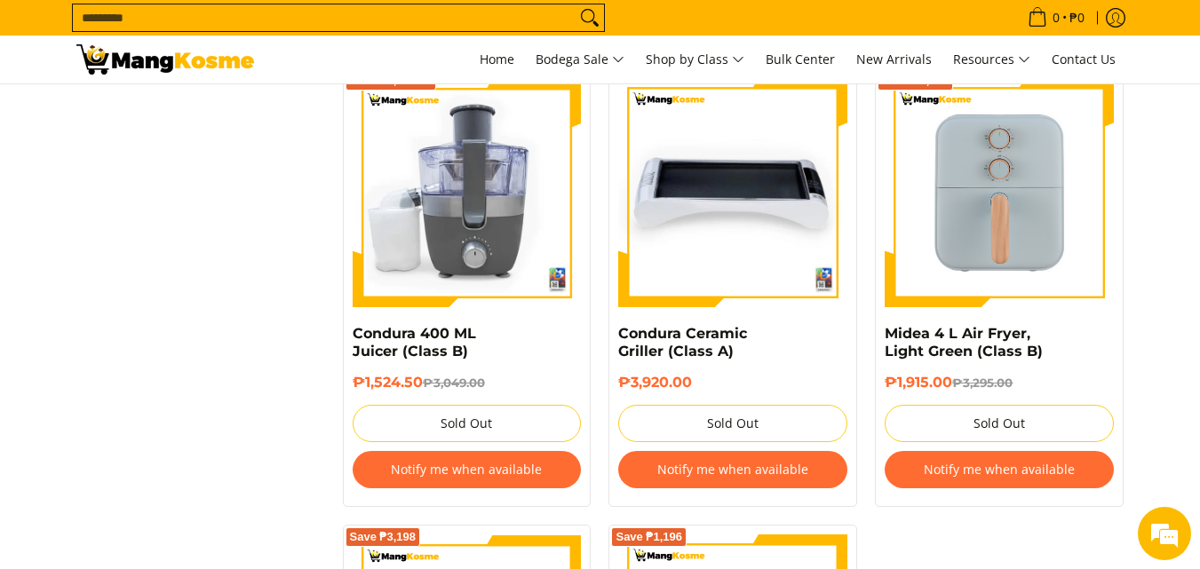
scroll to position [3020, 0]
